Goal: Navigation & Orientation: Locate item on page

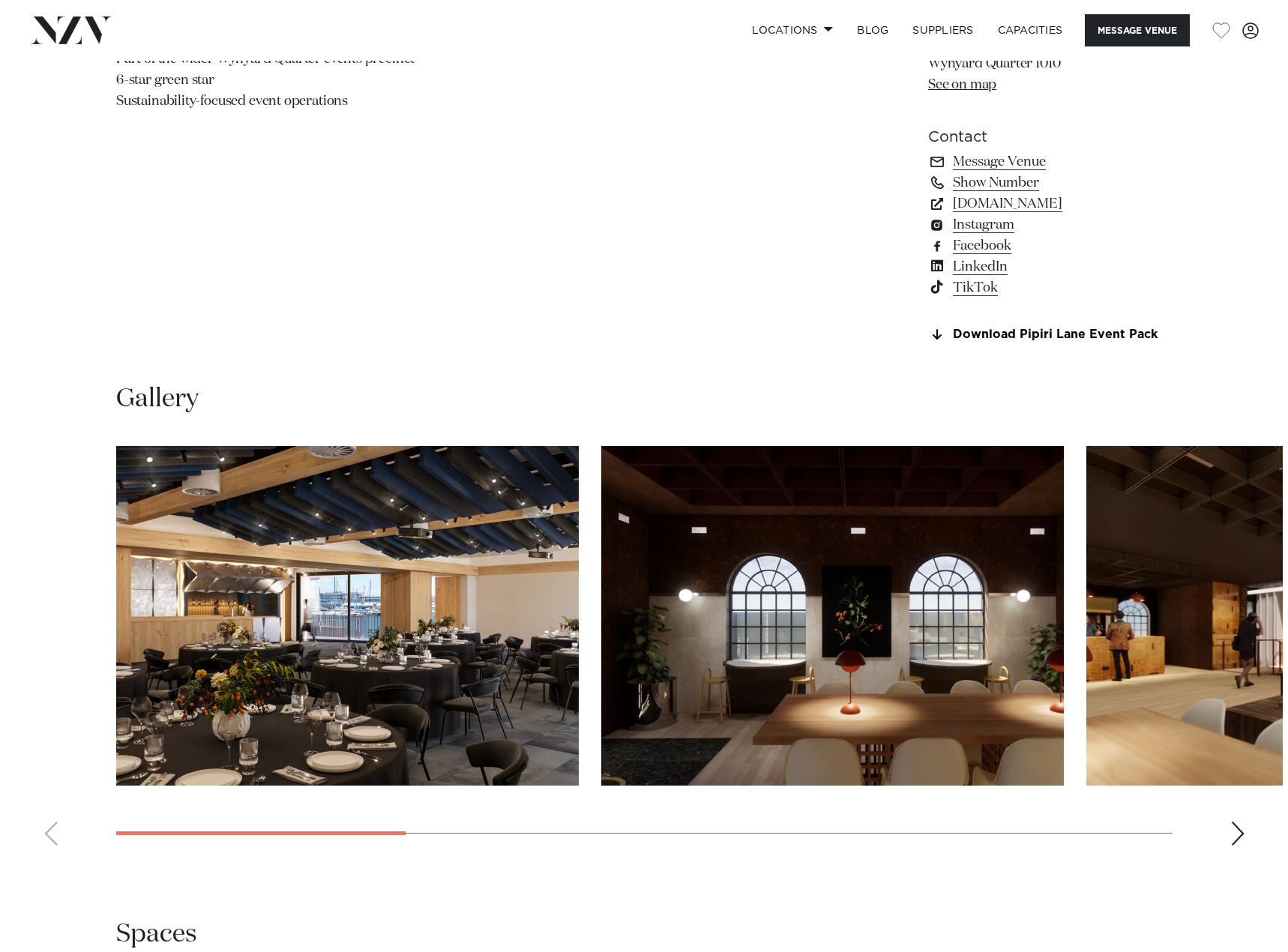
scroll to position [1350, 0]
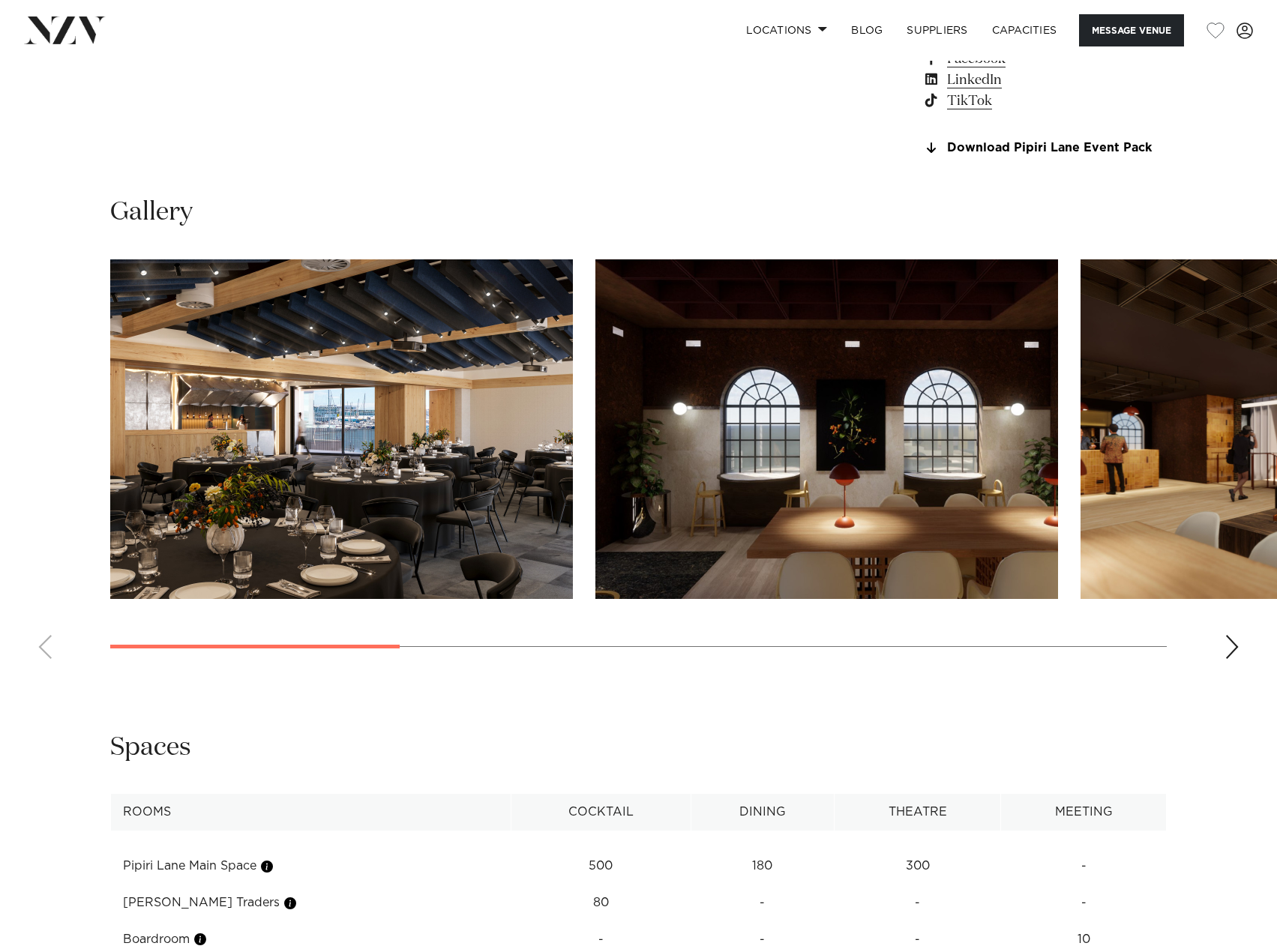
click at [355, 442] on img "1 / 8" at bounding box center [341, 430] width 463 height 340
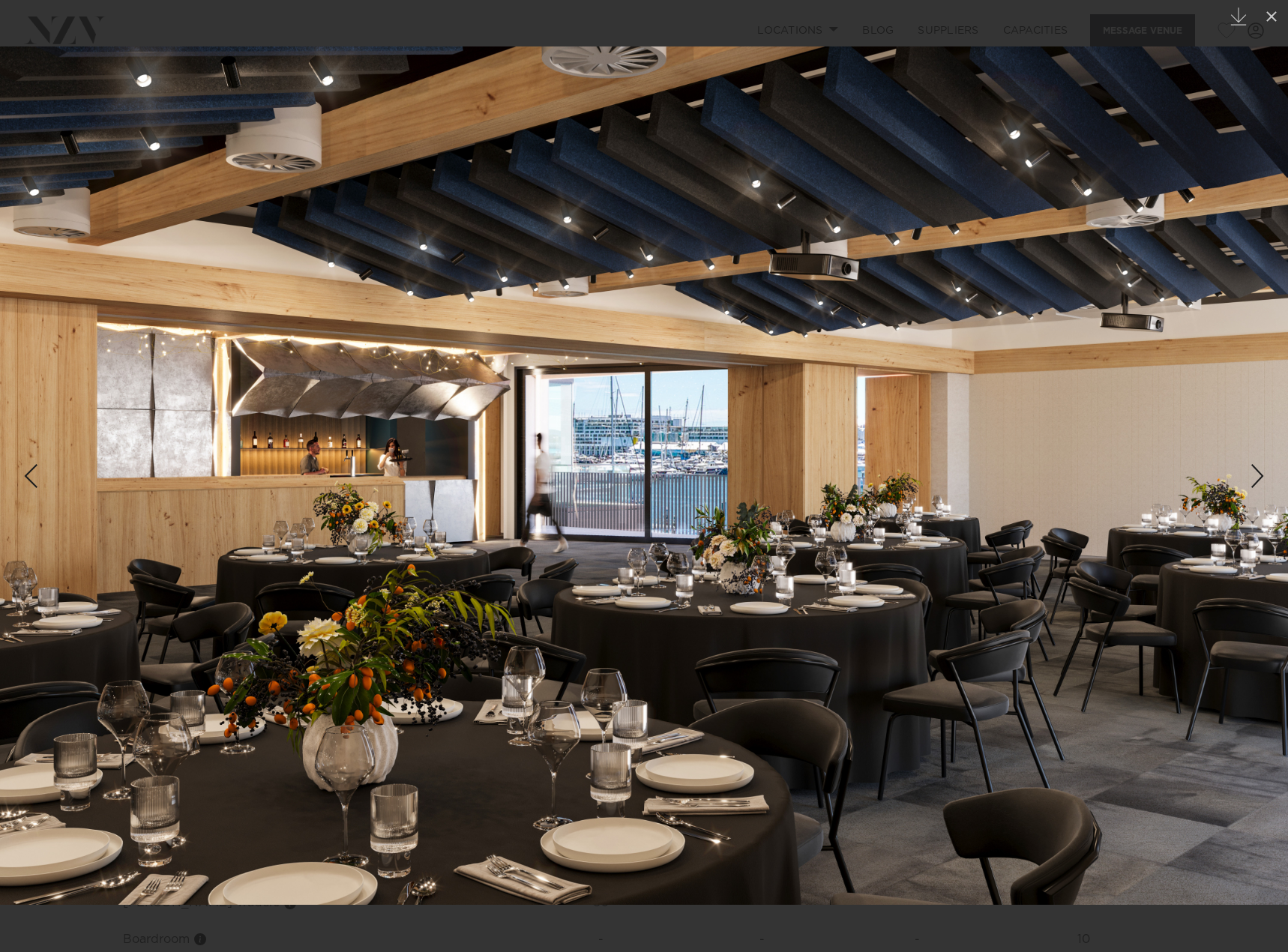
click at [1256, 473] on div "Next slide" at bounding box center [1258, 476] width 20 height 29
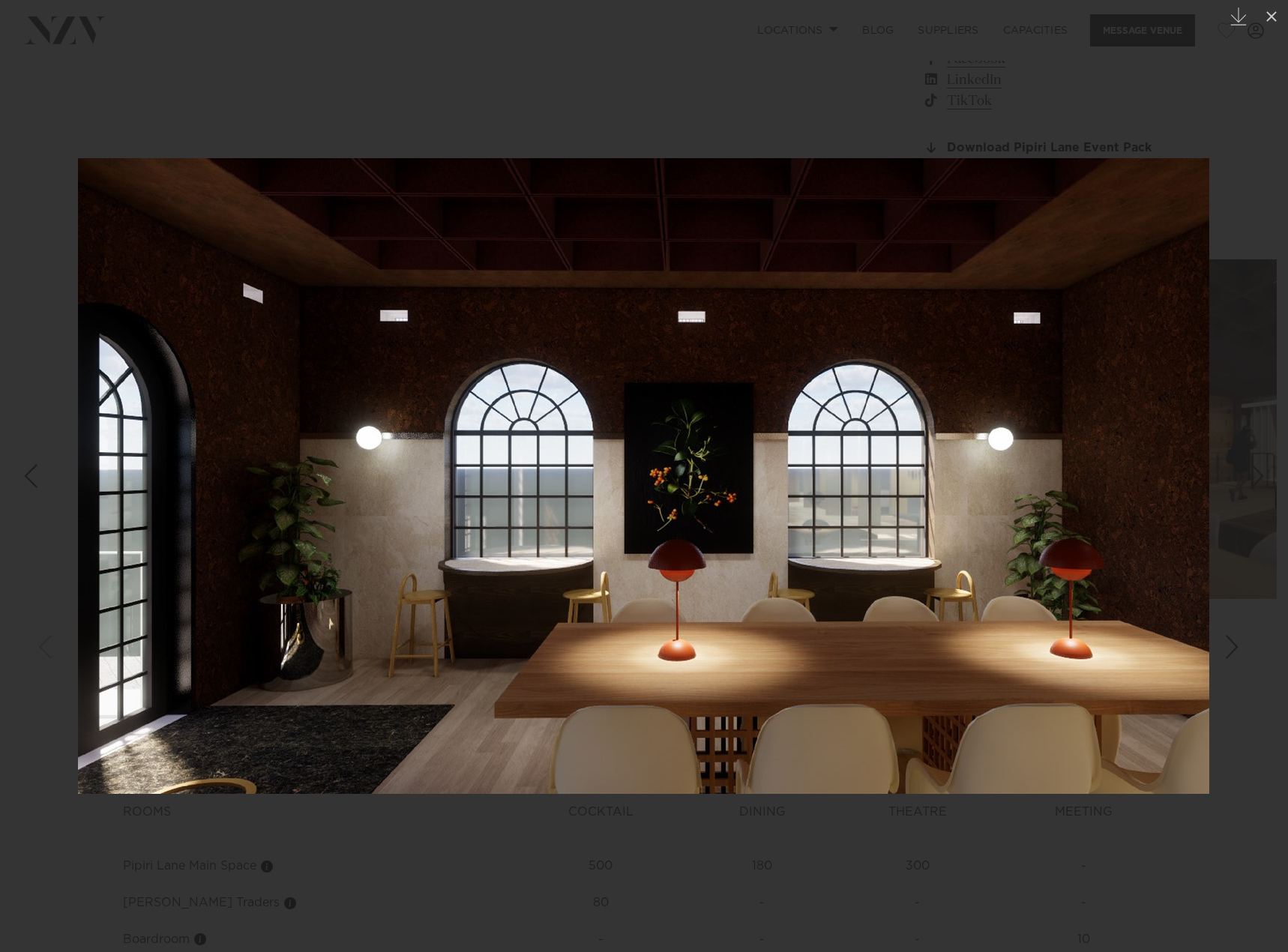
click at [1256, 473] on div "Next slide" at bounding box center [1258, 476] width 20 height 29
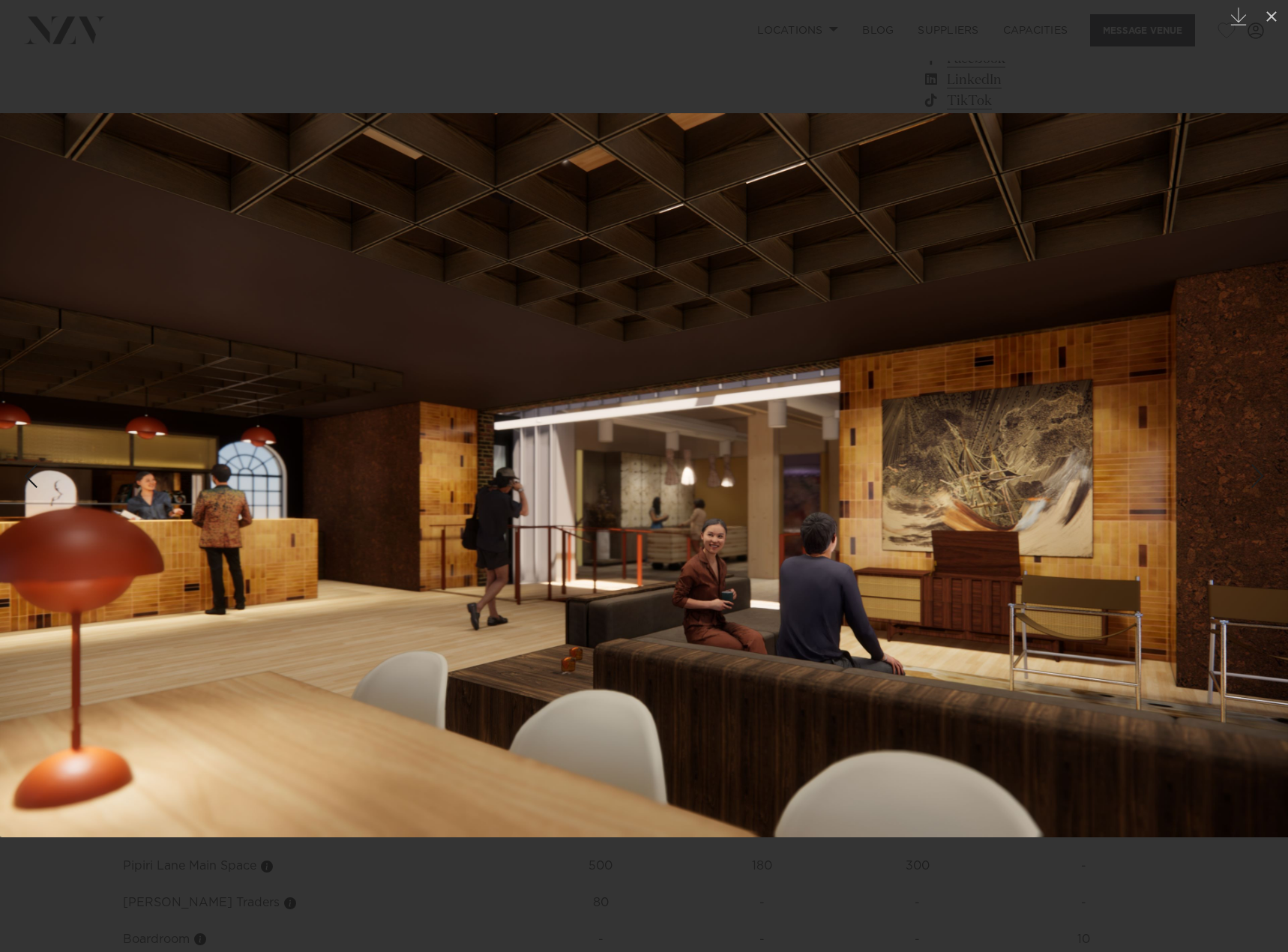
click at [1256, 473] on div "Next slide" at bounding box center [1258, 476] width 20 height 29
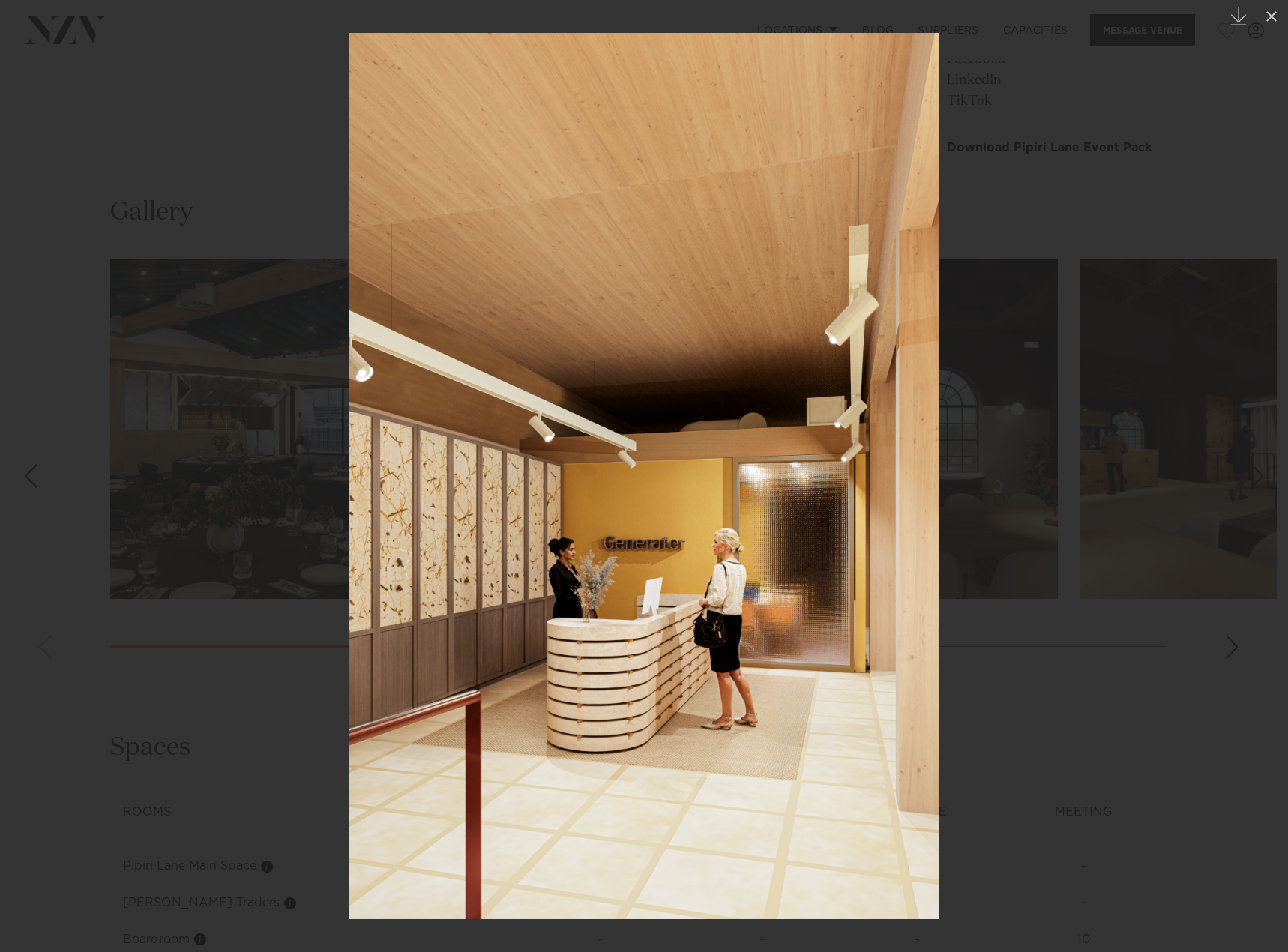
click at [1256, 473] on div "Next slide" at bounding box center [1258, 476] width 20 height 29
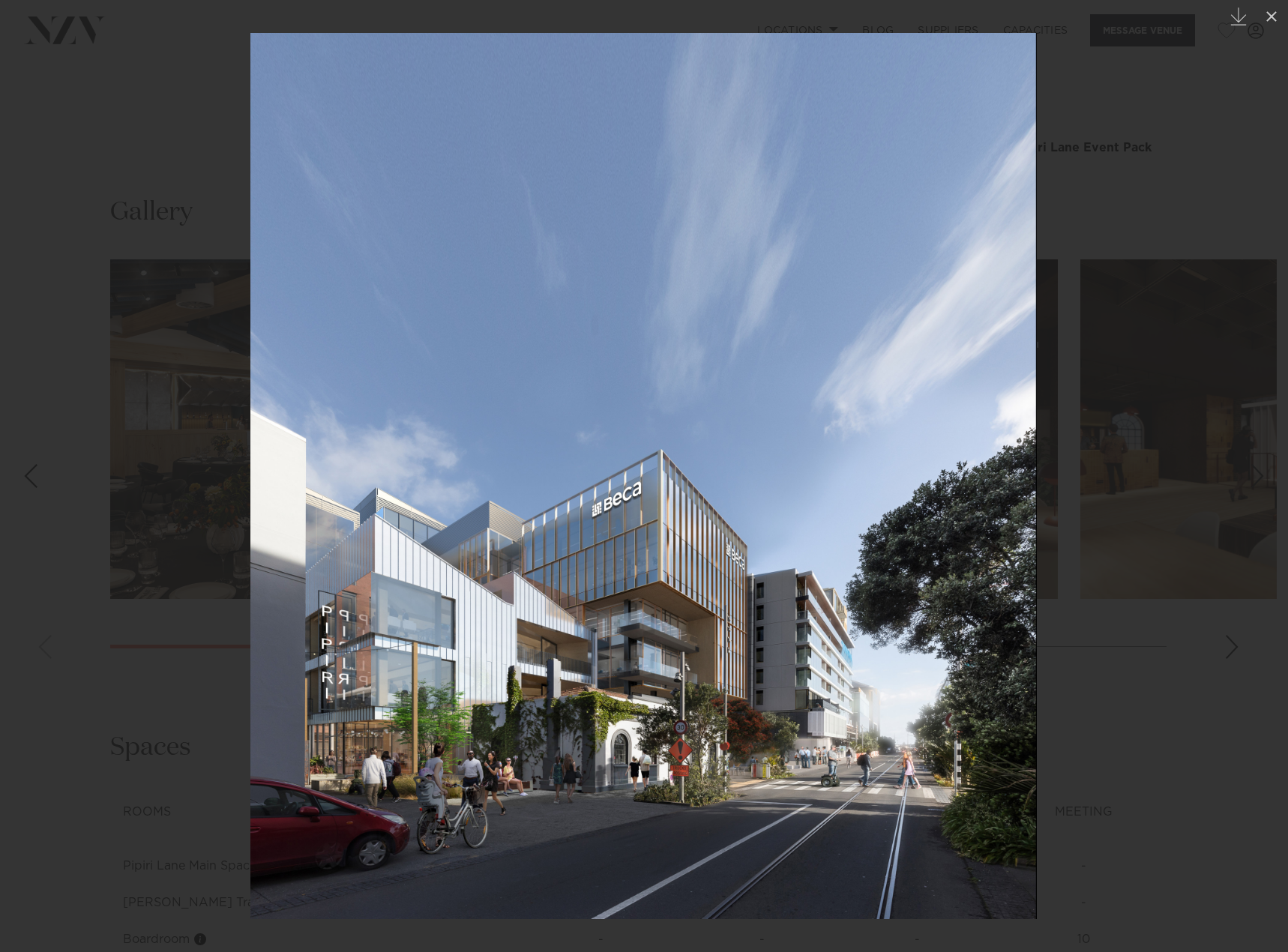
click at [1256, 473] on div "Next slide" at bounding box center [1258, 476] width 20 height 29
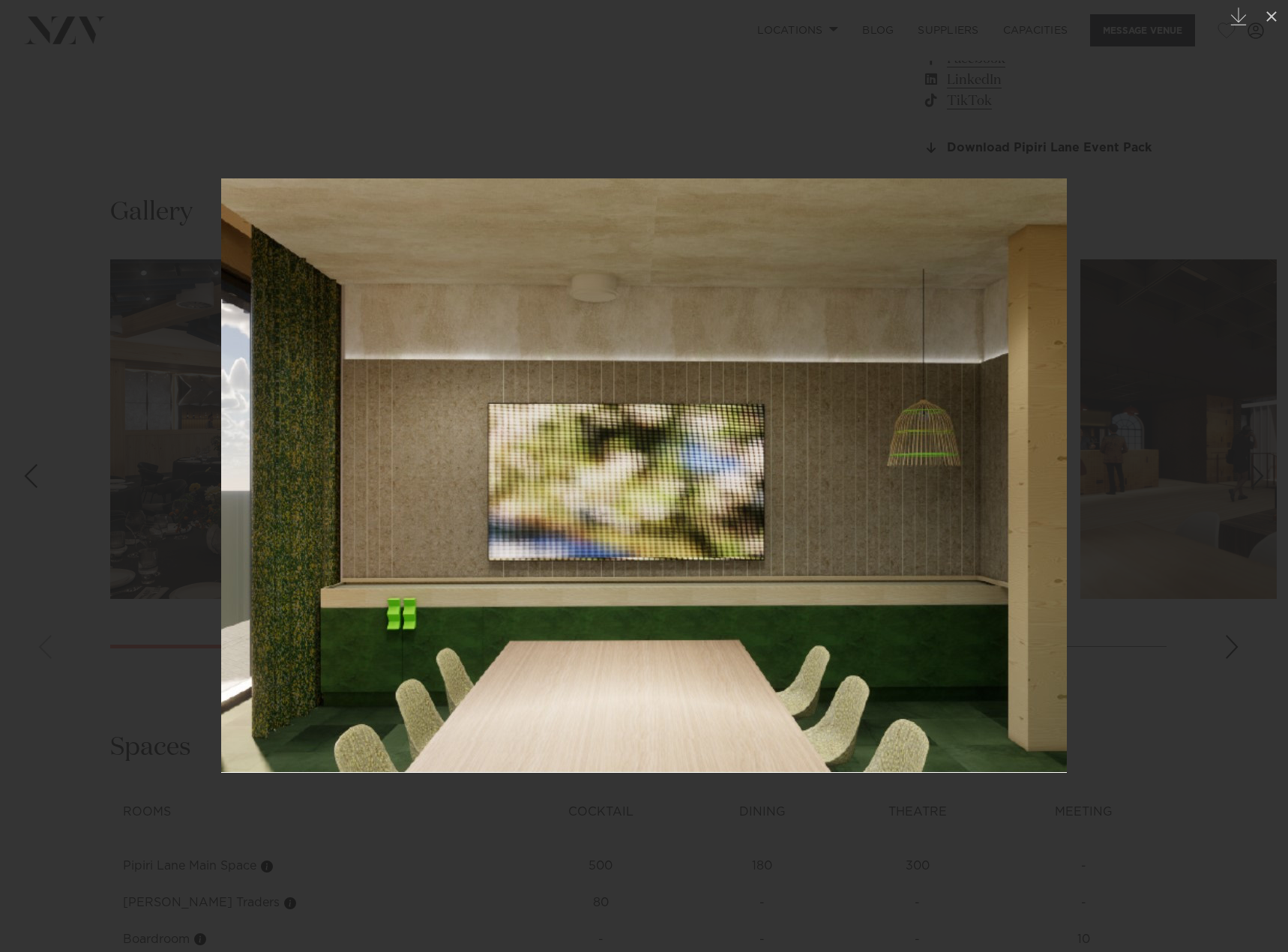
click at [1256, 473] on div "Next slide" at bounding box center [1258, 476] width 20 height 29
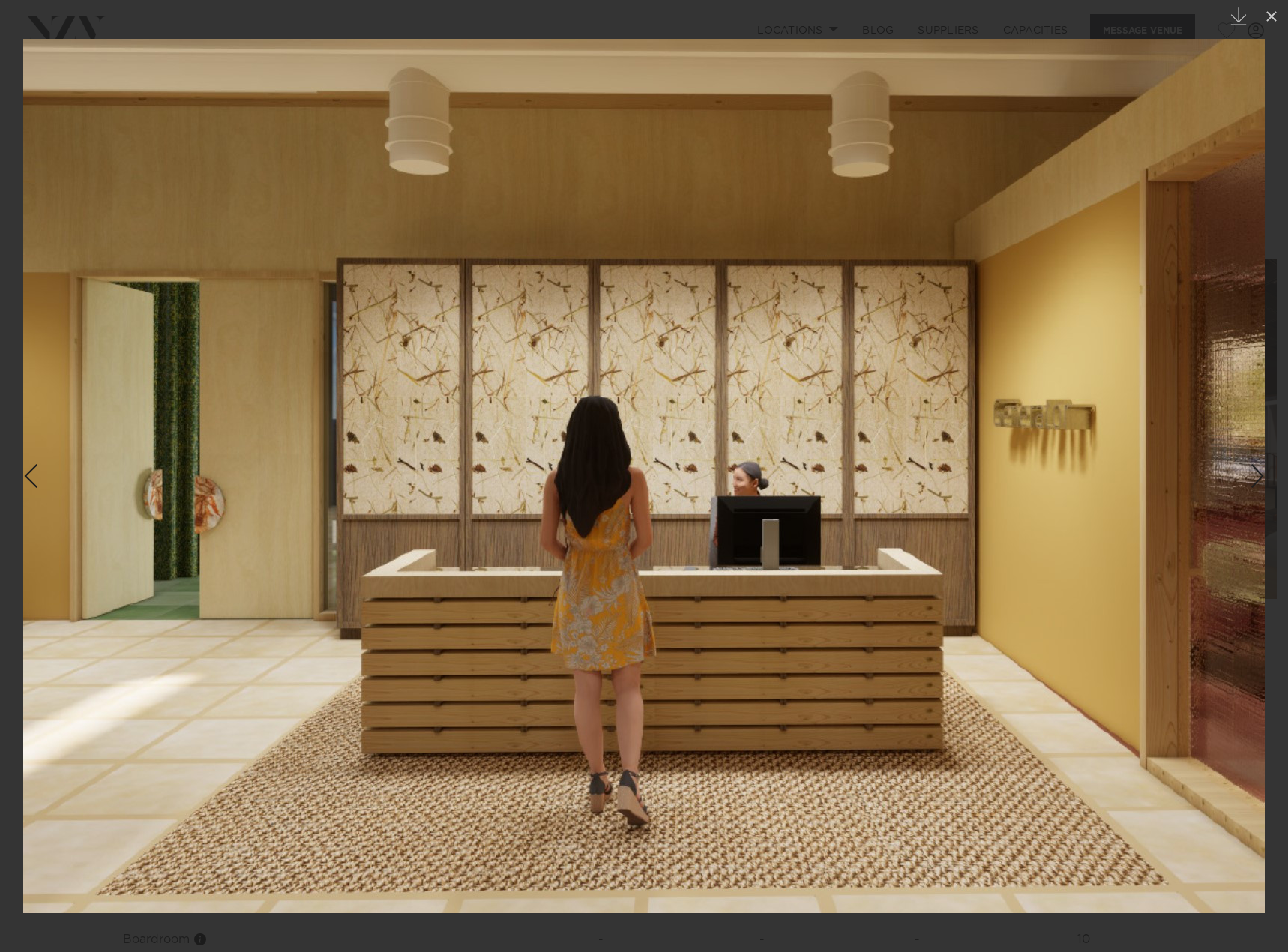
click at [1256, 473] on div "Next slide" at bounding box center [1258, 476] width 20 height 29
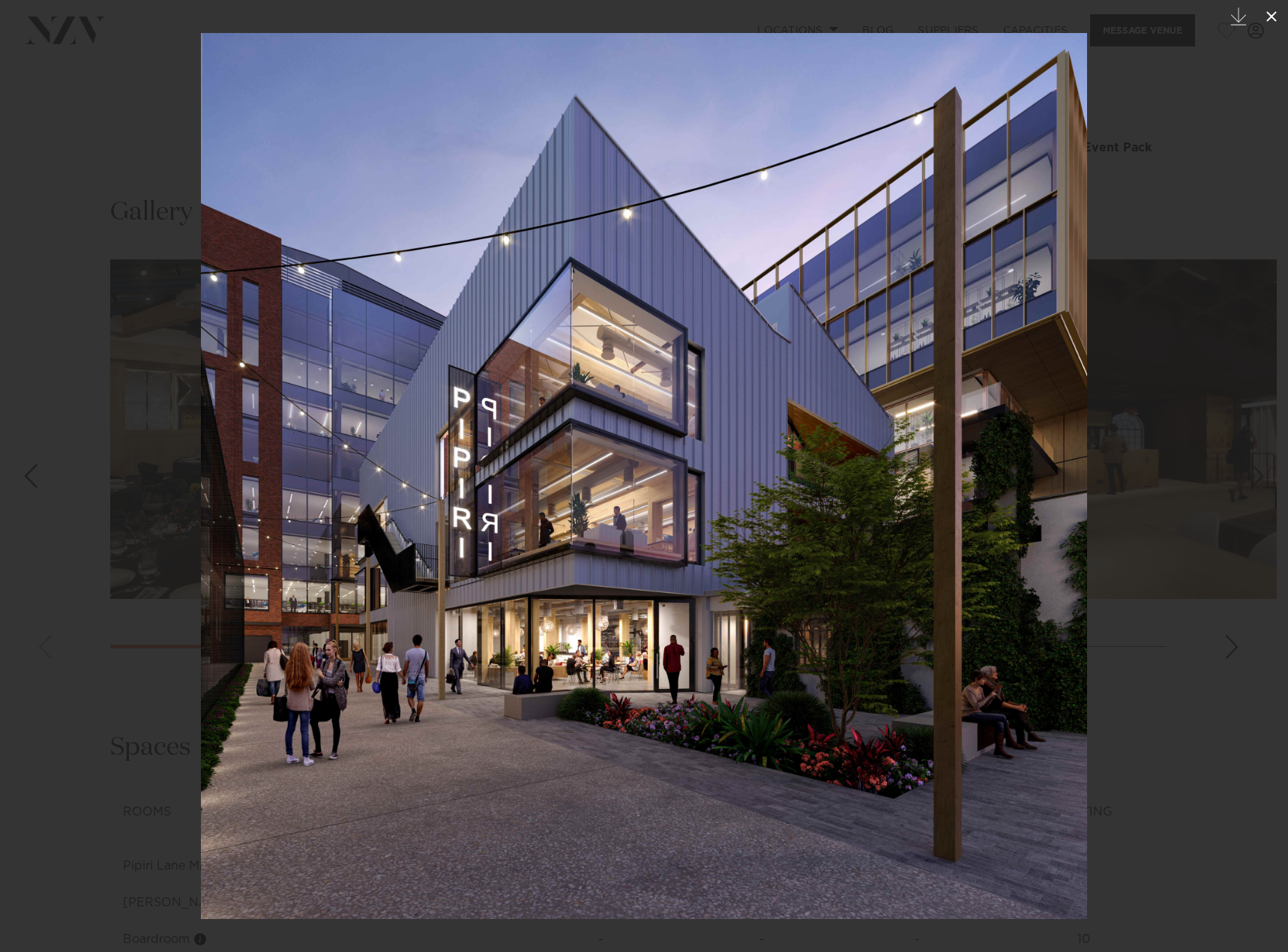
click at [1274, 24] on icon at bounding box center [1272, 17] width 18 height 18
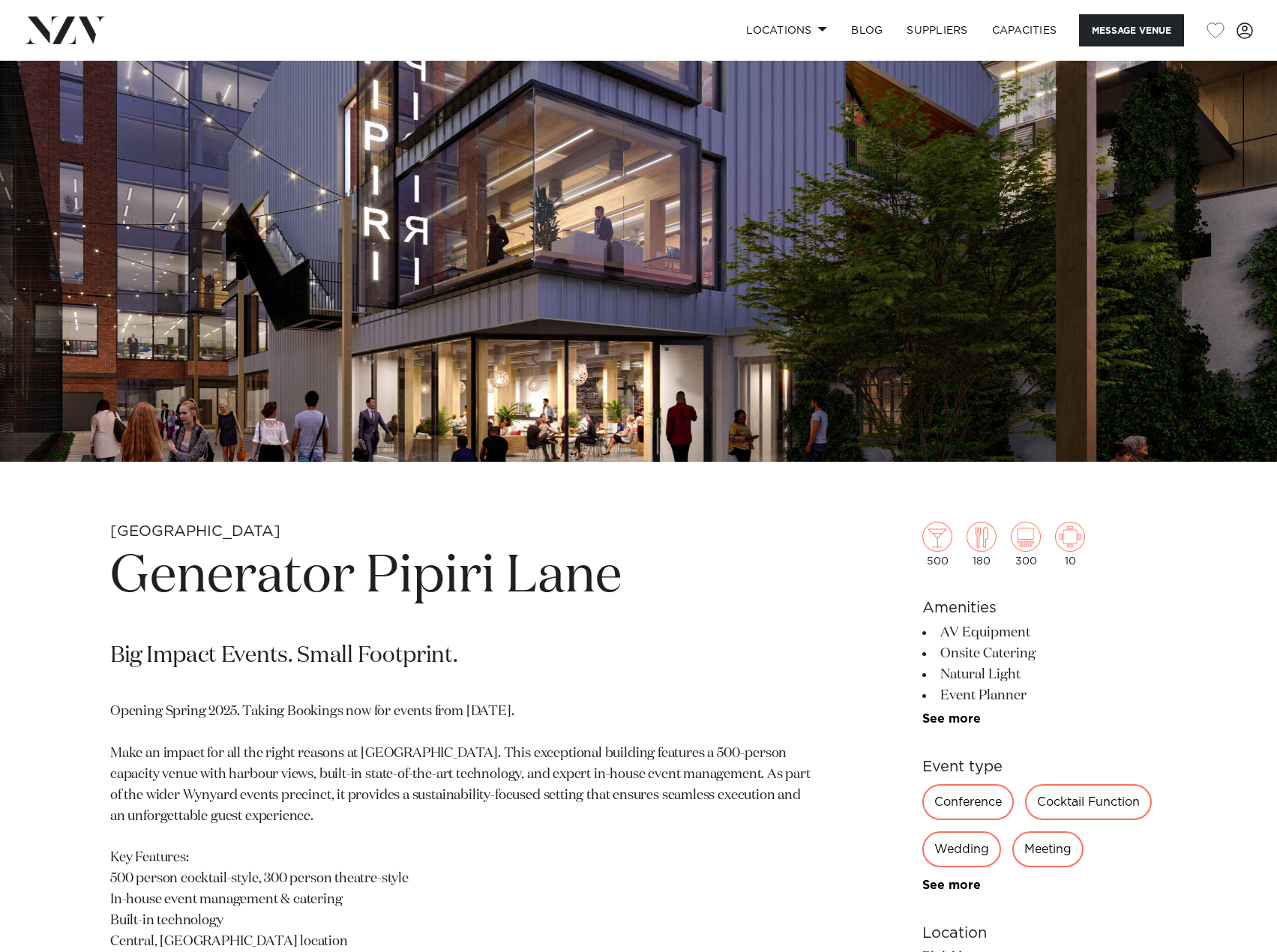
scroll to position [150, 0]
